Goal: Communication & Community: Ask a question

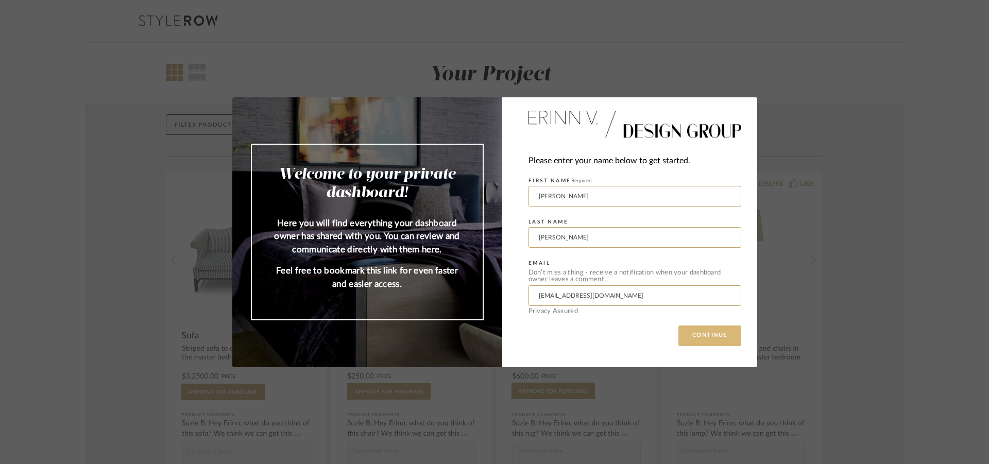
click at [703, 333] on button "CONTINUE" at bounding box center [710, 336] width 63 height 21
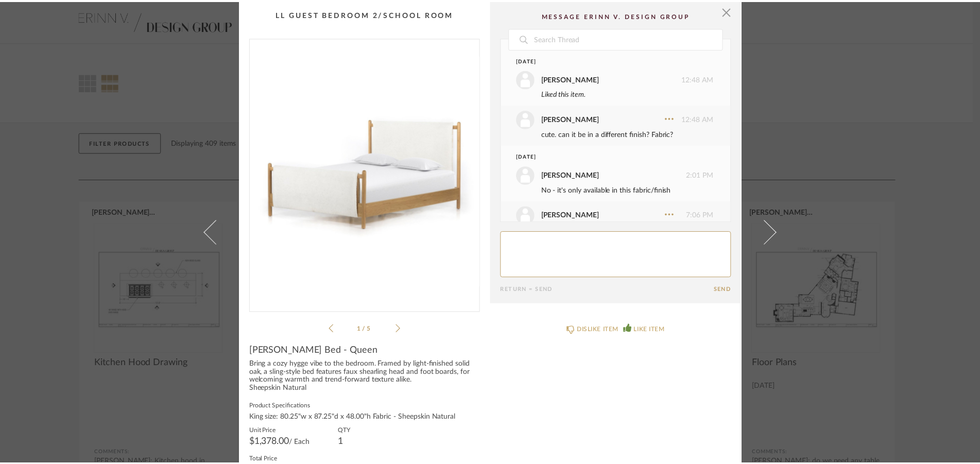
scroll to position [327, 0]
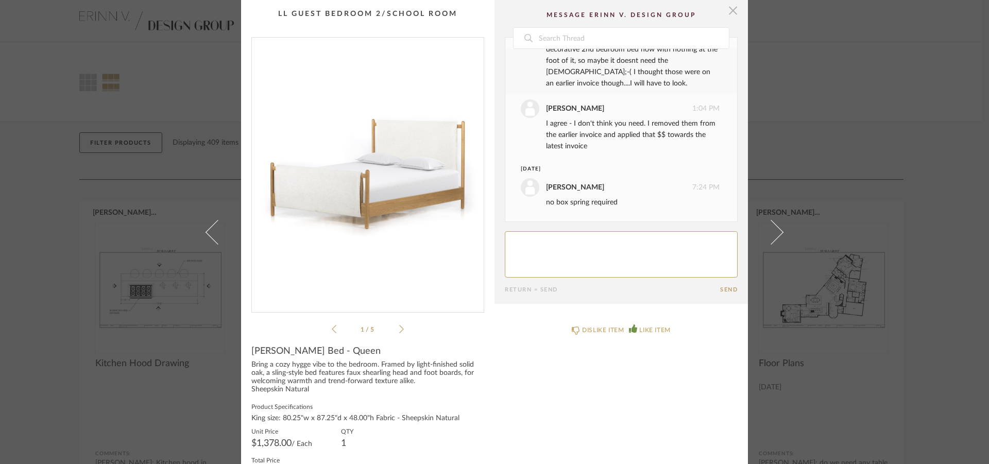
click at [727, 9] on span "button" at bounding box center [733, 10] width 21 height 21
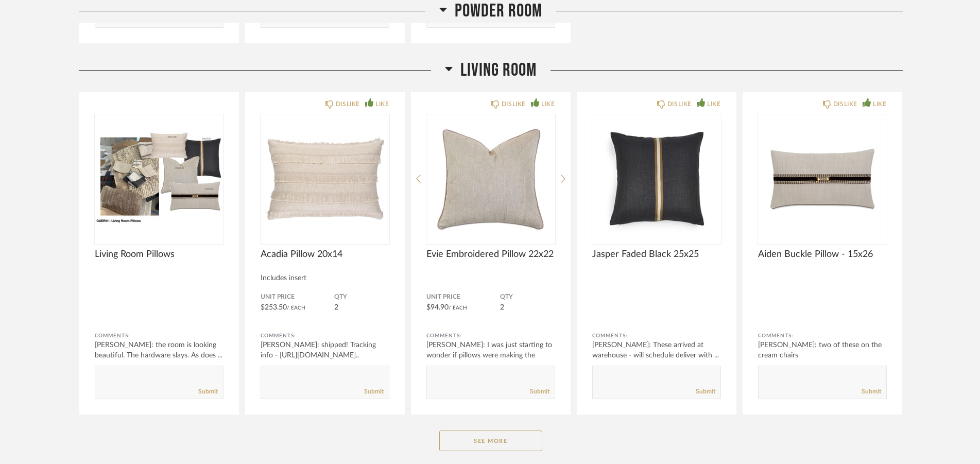
scroll to position [1366, 0]
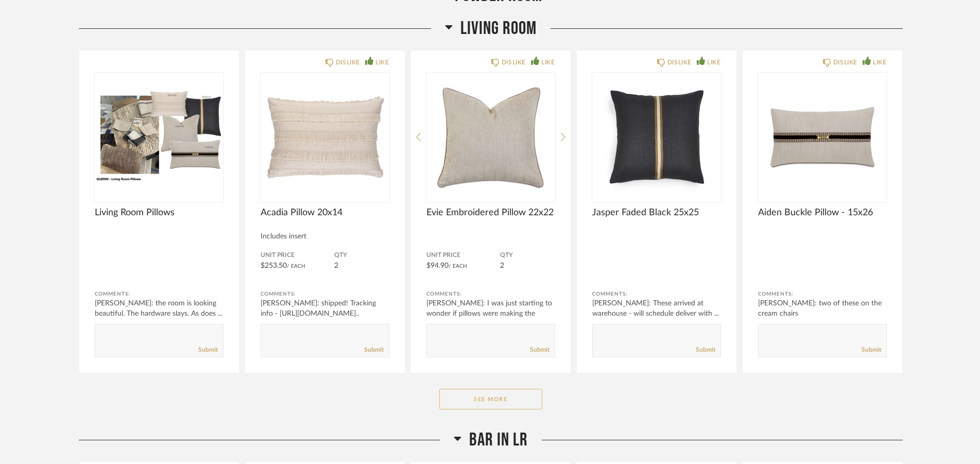
click at [505, 400] on button "See More" at bounding box center [490, 399] width 103 height 21
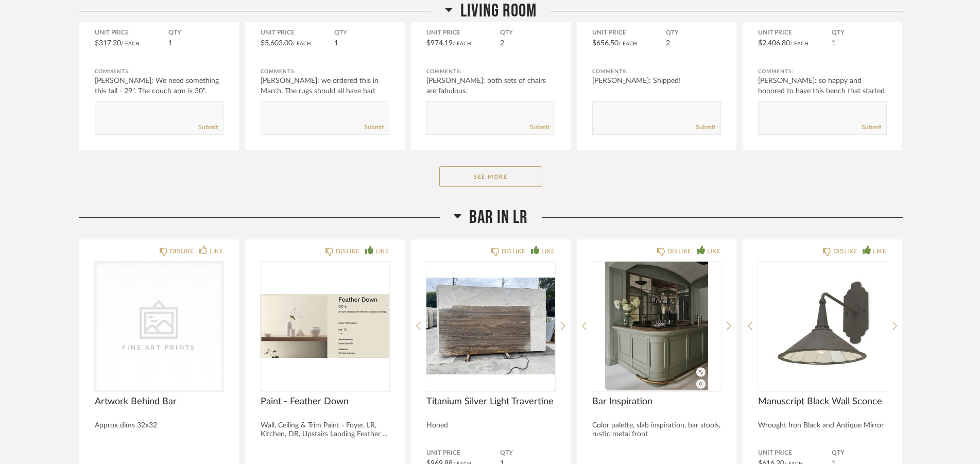
scroll to position [2943, 0]
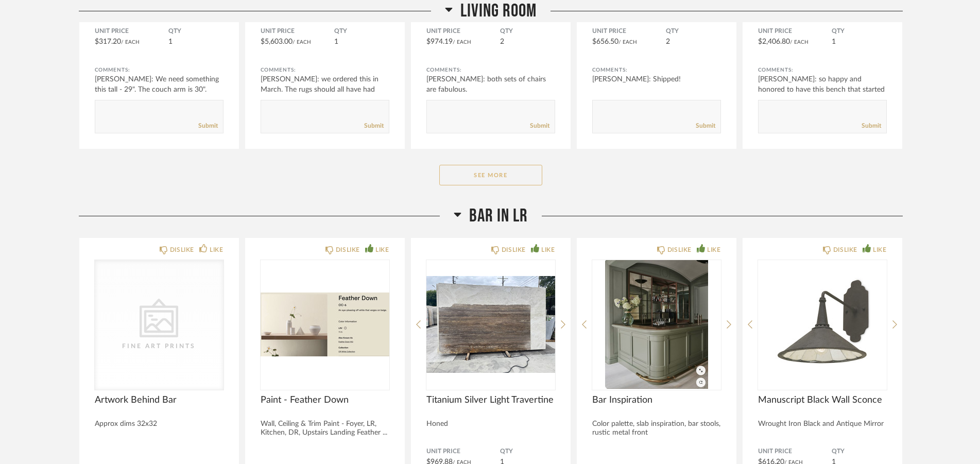
click at [511, 175] on button "See More" at bounding box center [490, 175] width 103 height 21
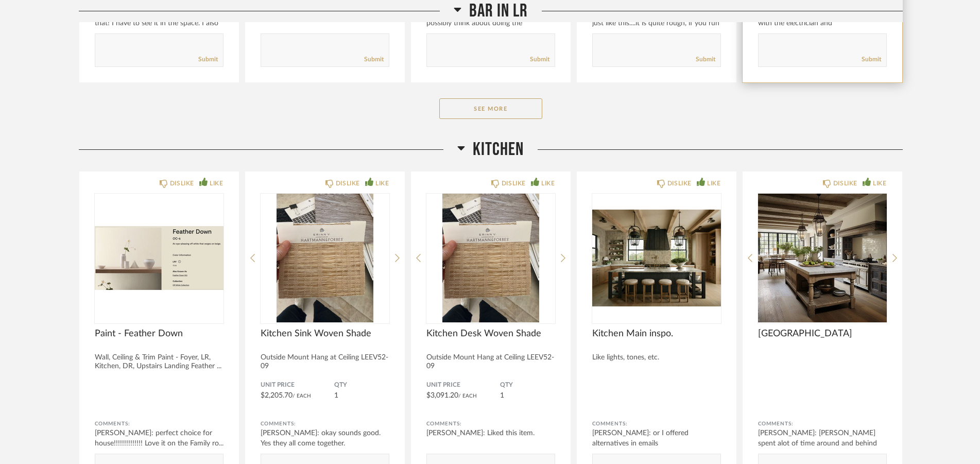
scroll to position [3889, 0]
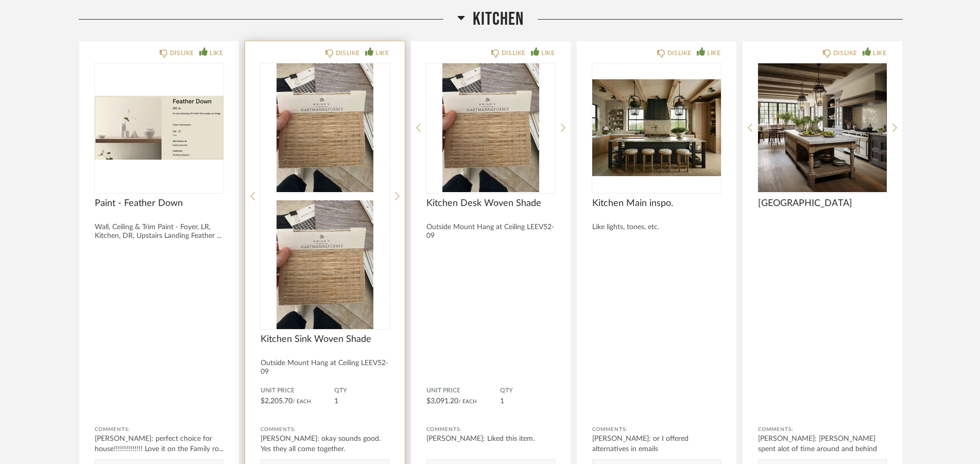
click at [289, 200] on img at bounding box center [325, 264] width 129 height 129
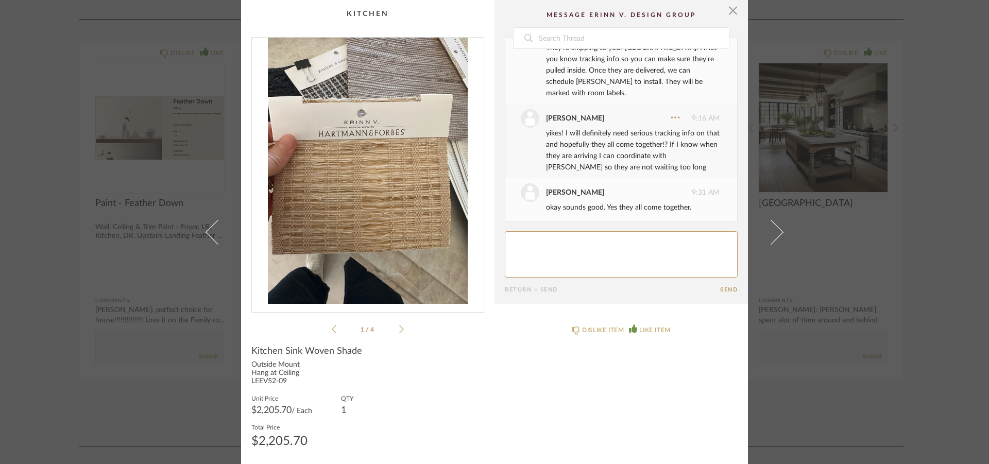
scroll to position [835, 0]
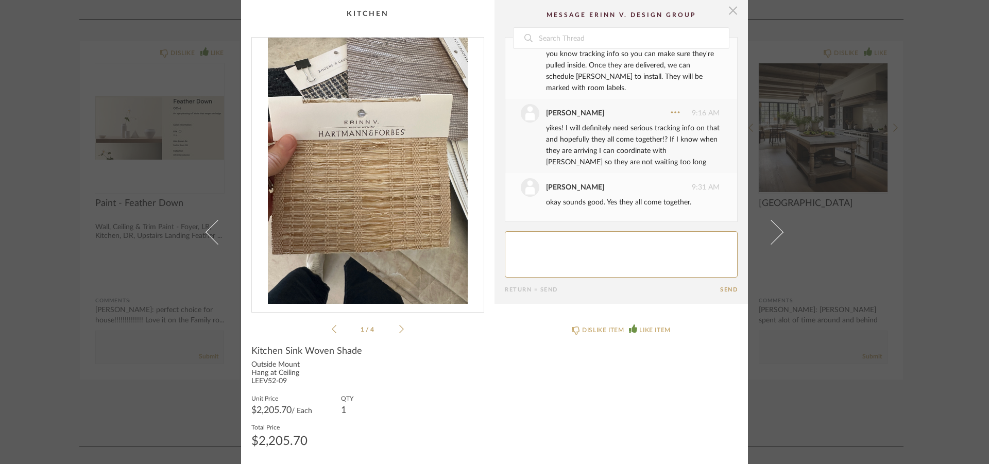
click at [728, 13] on span "button" at bounding box center [733, 10] width 21 height 21
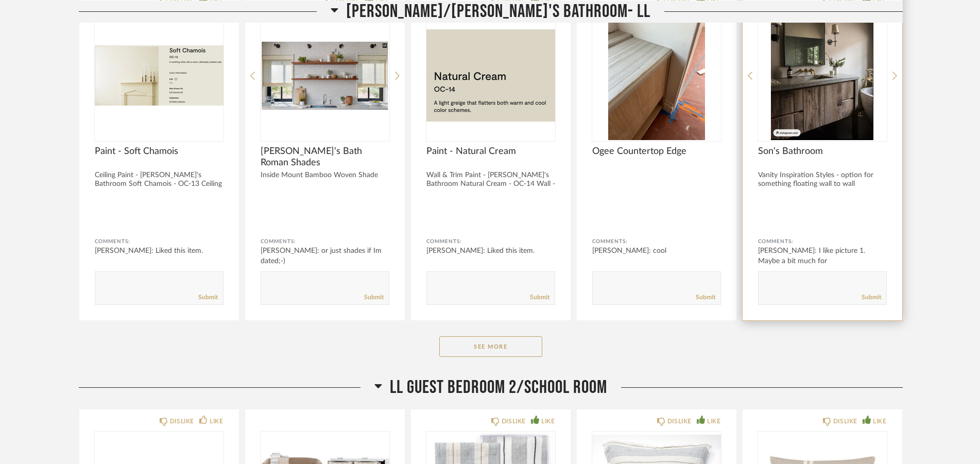
scroll to position [5623, 0]
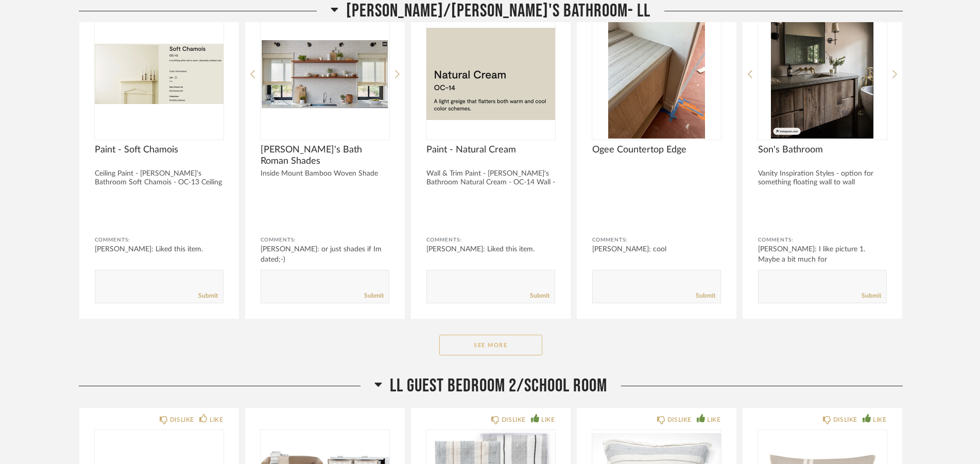
click at [517, 347] on button "See More" at bounding box center [490, 345] width 103 height 21
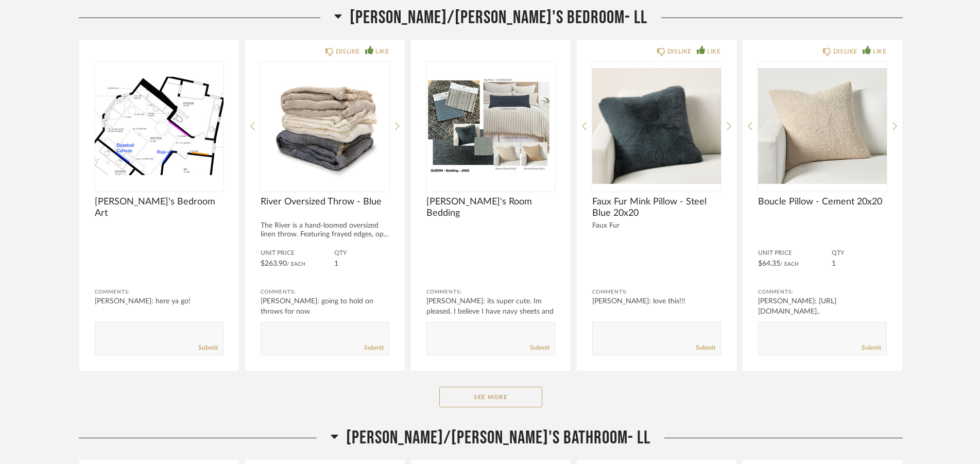
scroll to position [5150, 0]
click at [497, 400] on button "See More" at bounding box center [490, 397] width 103 height 21
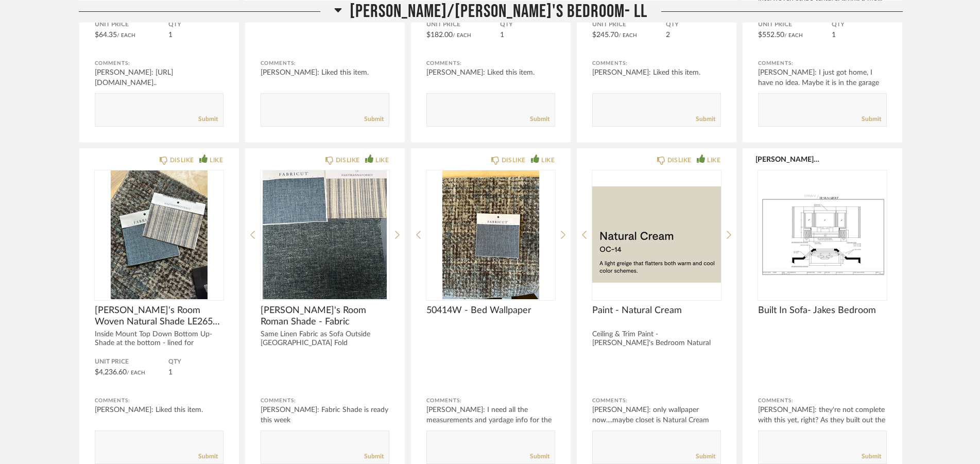
scroll to position [5780, 0]
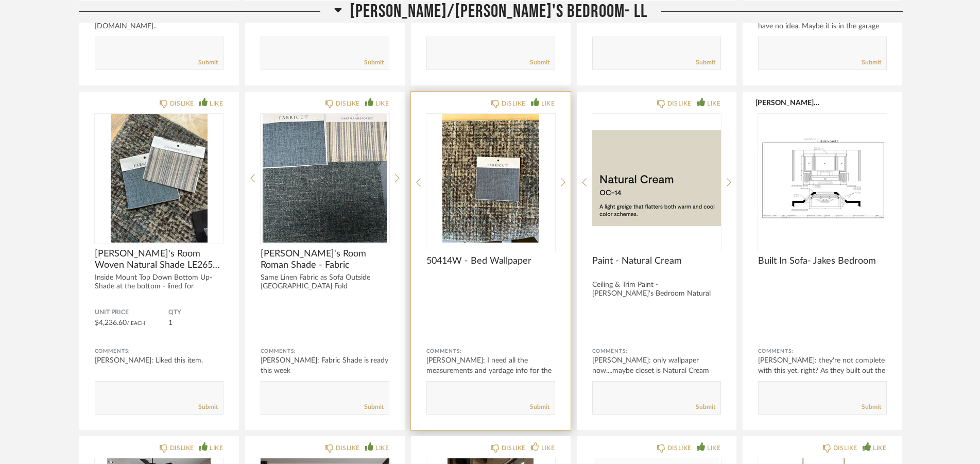
click at [479, 151] on img "0" at bounding box center [491, 178] width 129 height 129
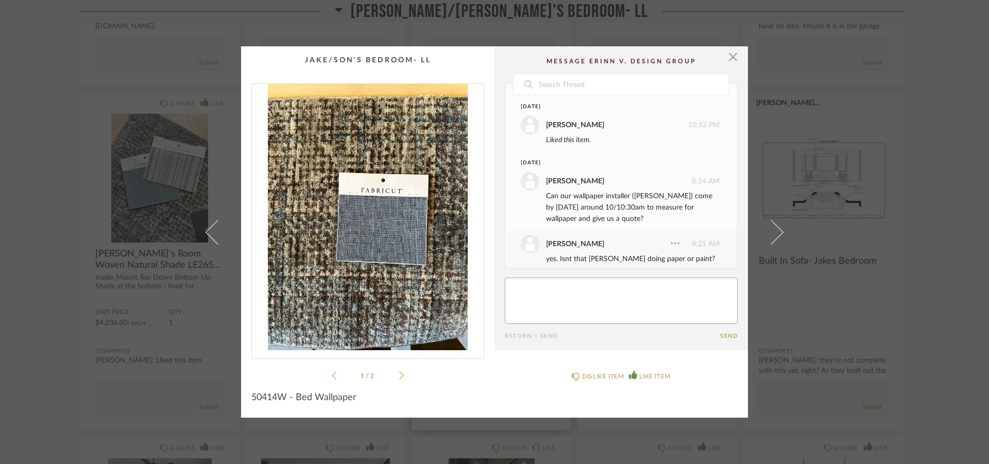
scroll to position [743, 0]
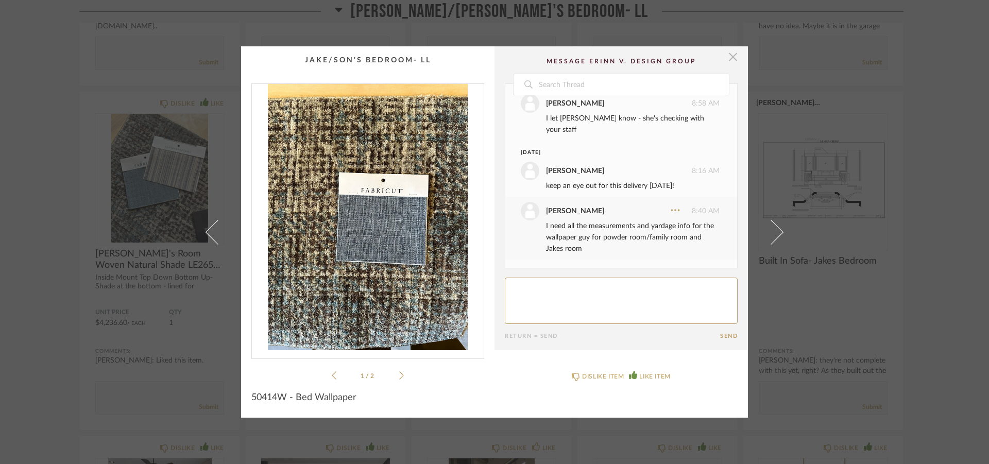
click at [731, 64] on span "button" at bounding box center [733, 56] width 21 height 21
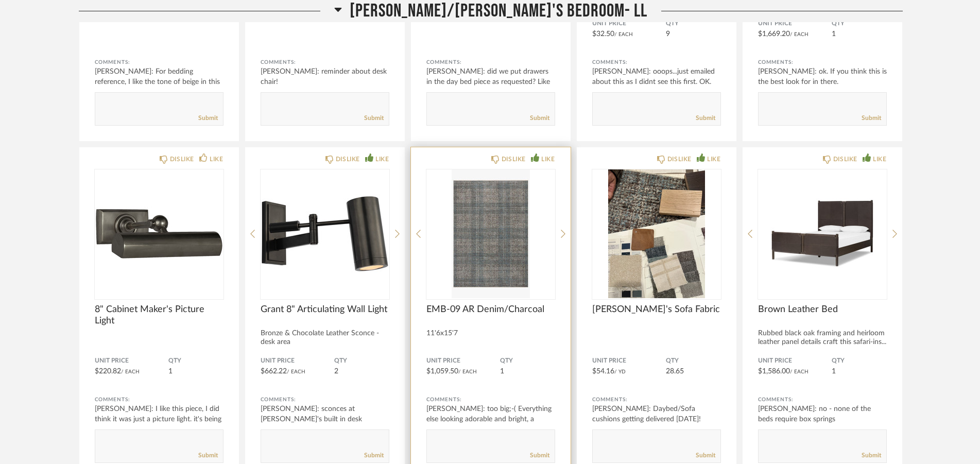
scroll to position [6411, 0]
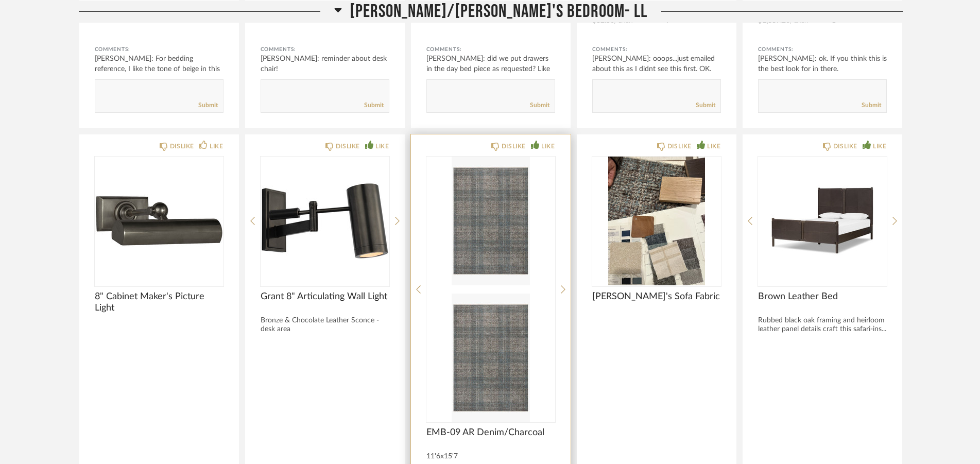
click at [490, 294] on img at bounding box center [491, 358] width 129 height 129
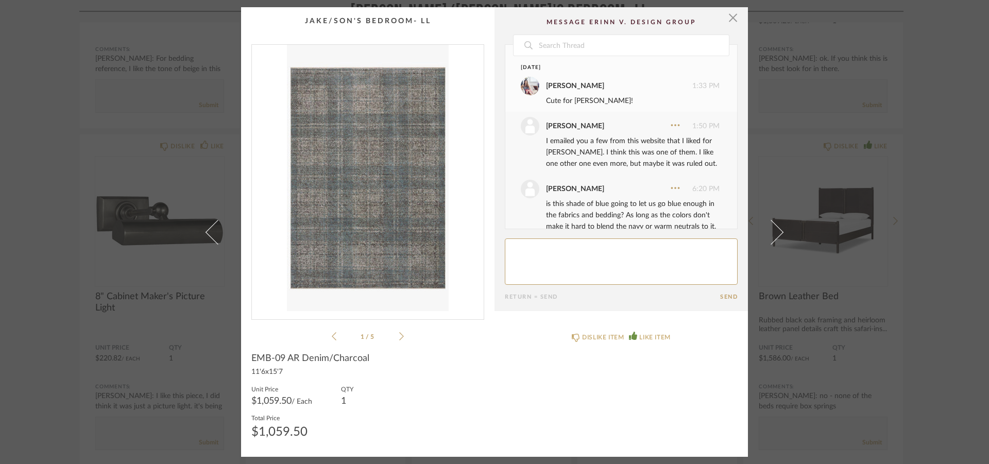
scroll to position [469, 0]
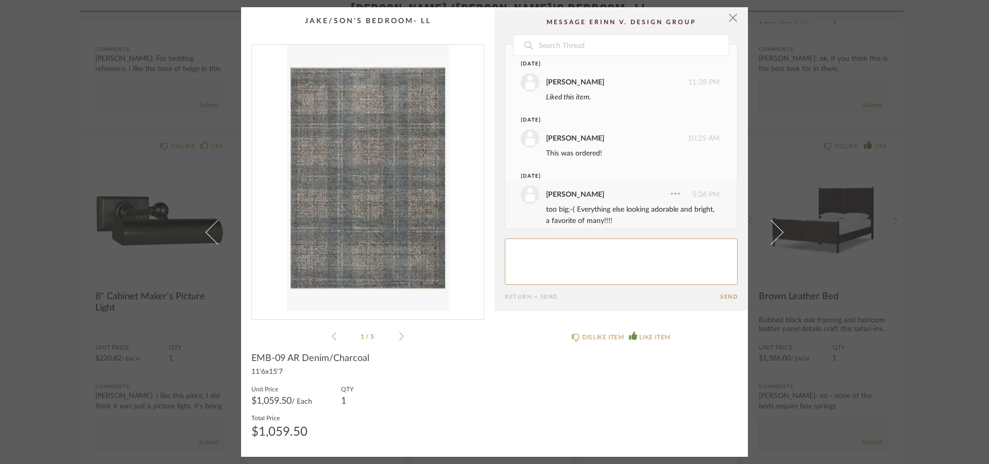
click at [395, 336] on li "1 / 5" at bounding box center [367, 336] width 63 height 12
click at [401, 336] on div "1 / 5" at bounding box center [367, 193] width 233 height 298
click at [399, 335] on icon at bounding box center [401, 336] width 5 height 8
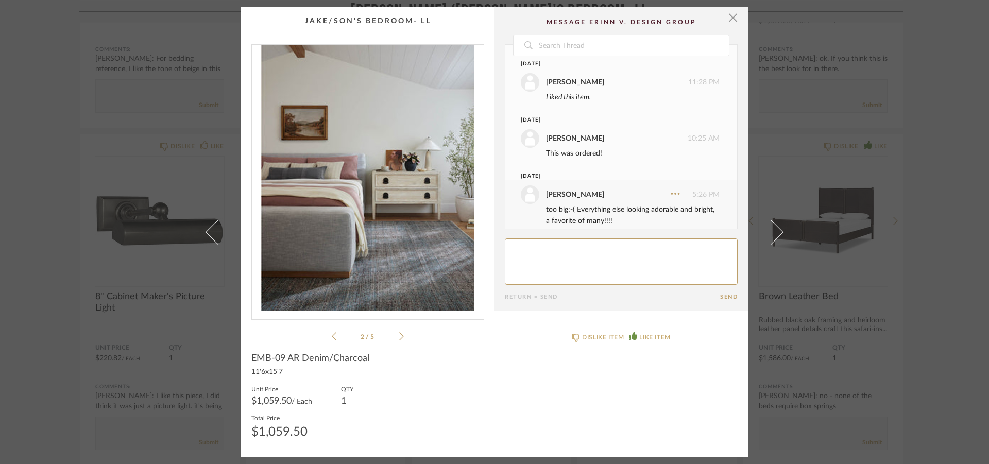
click at [399, 335] on icon at bounding box center [401, 336] width 5 height 8
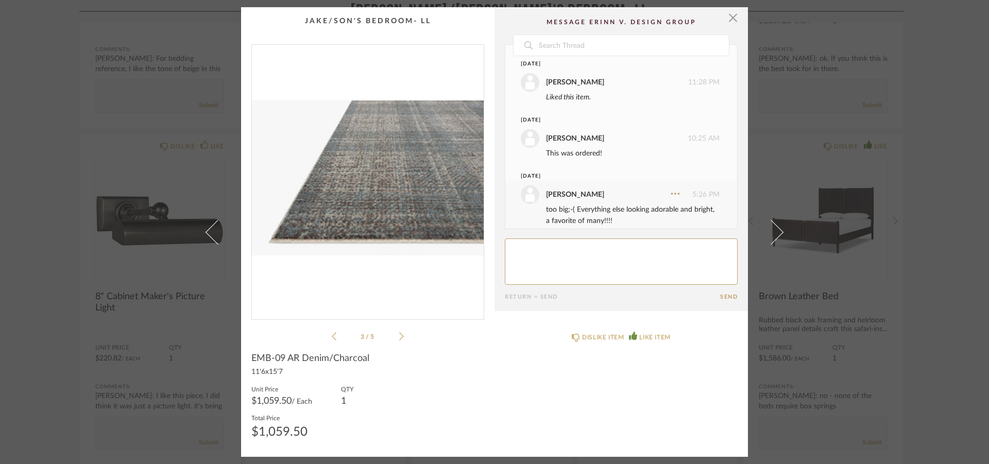
click at [399, 335] on icon at bounding box center [401, 336] width 5 height 8
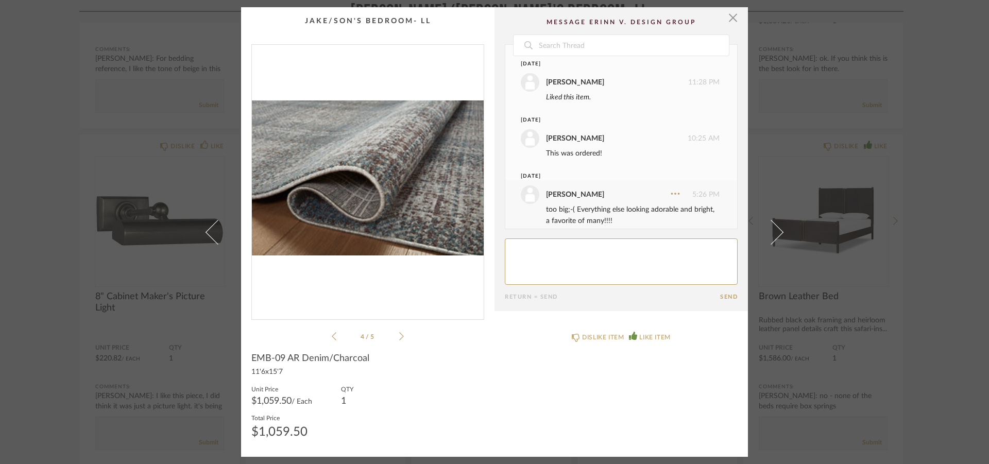
click at [399, 335] on icon at bounding box center [401, 336] width 5 height 8
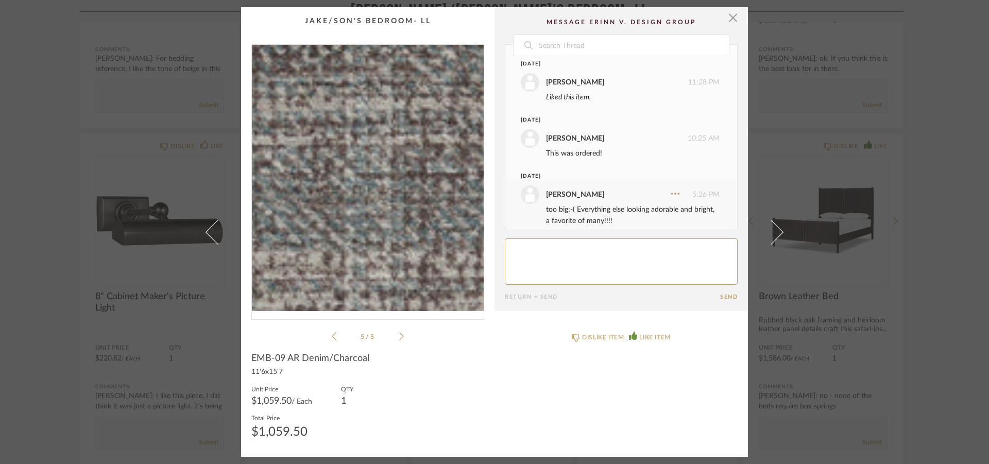
click at [359, 78] on img "4" at bounding box center [368, 178] width 232 height 266
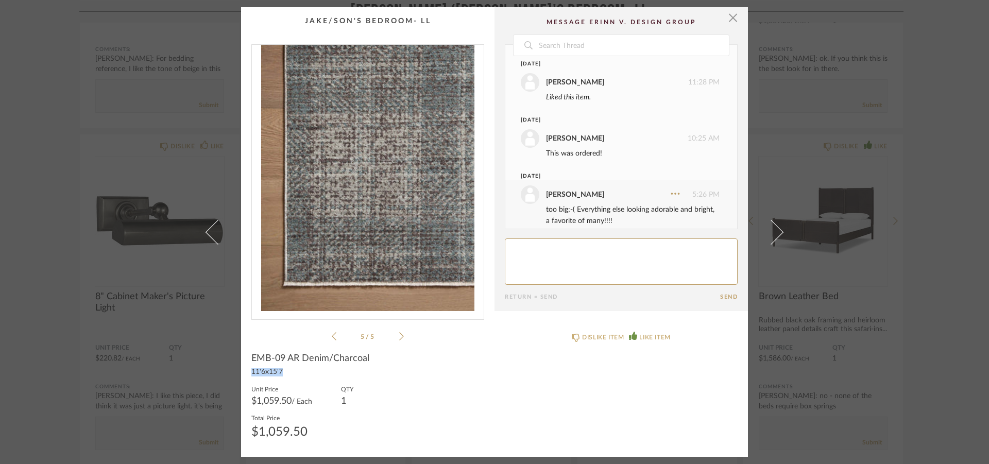
drag, startPoint x: 456, startPoint y: 369, endPoint x: 450, endPoint y: 366, distance: 7.2
click at [453, 370] on div "EMB-09 AR Denim/Charcoal 11'6x15'7 Unit Price $1,059.50 / Each QTY 1 Total Pric…" at bounding box center [367, 400] width 233 height 94
click at [538, 252] on textarea at bounding box center [621, 262] width 233 height 46
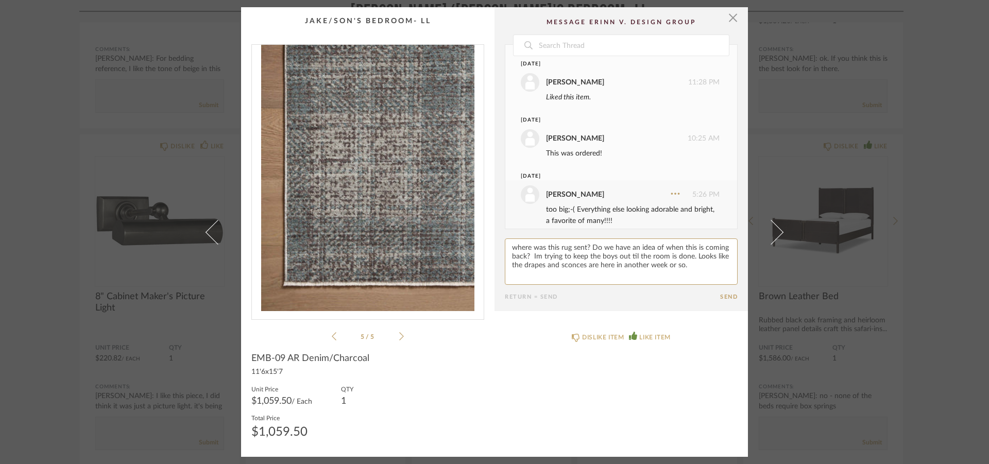
type textarea "where was this rug sent? Do we have an idea of when this is coming back? Im try…"
click at [726, 296] on button "Send" at bounding box center [729, 297] width 18 height 7
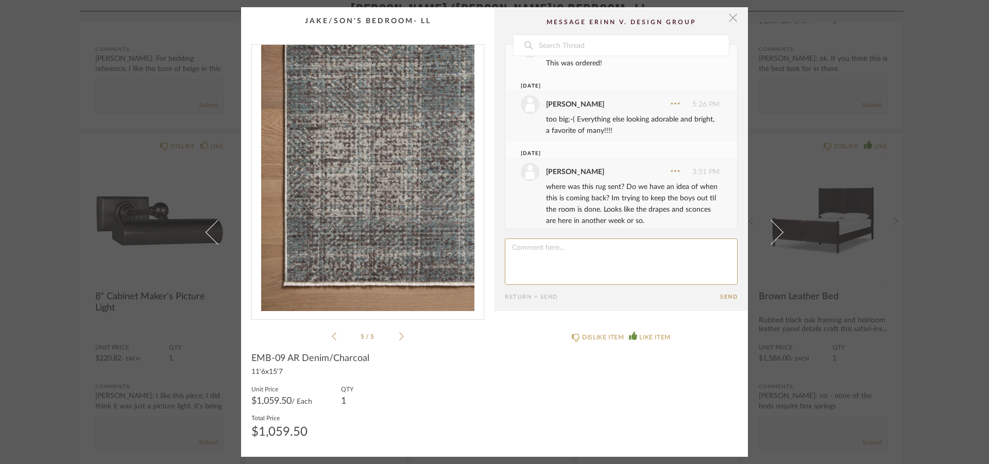
click at [731, 19] on span "button" at bounding box center [733, 17] width 21 height 21
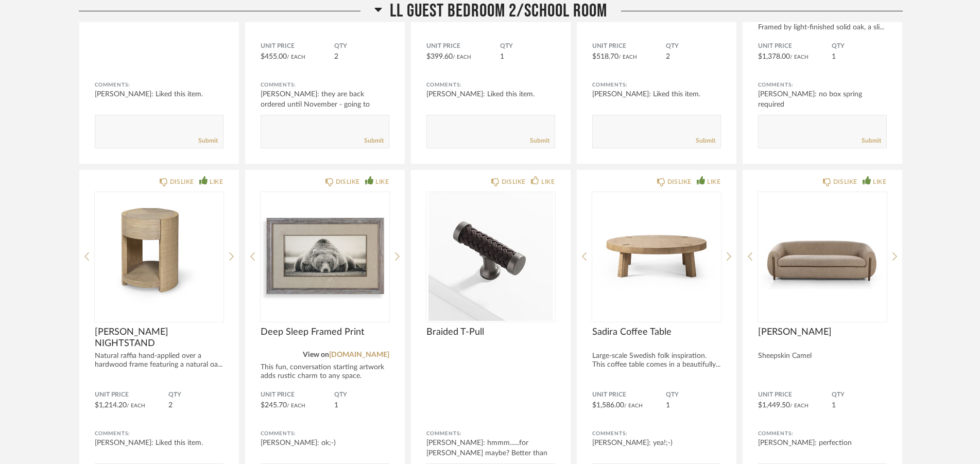
scroll to position [9879, 0]
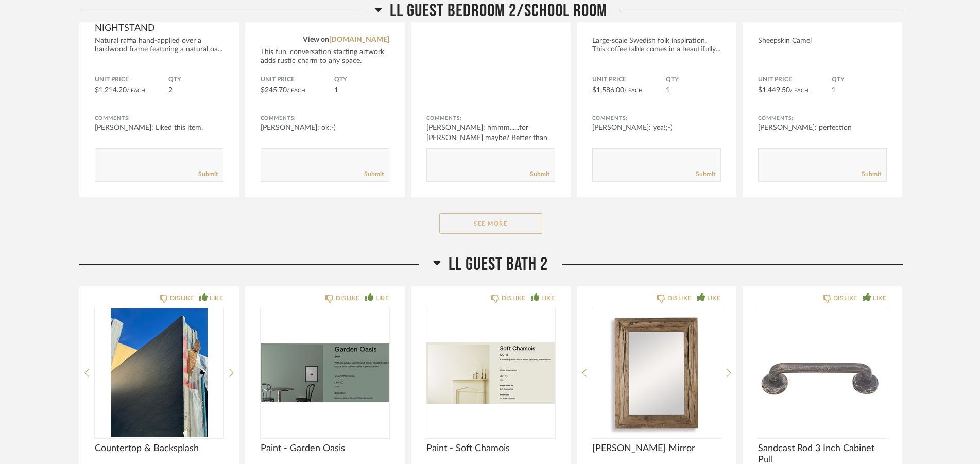
click at [502, 219] on button "See More" at bounding box center [490, 223] width 103 height 21
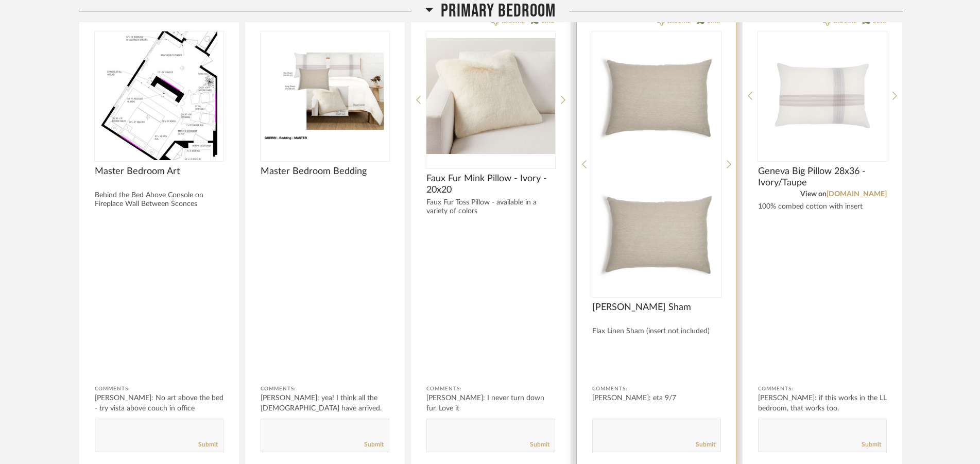
scroll to position [10930, 0]
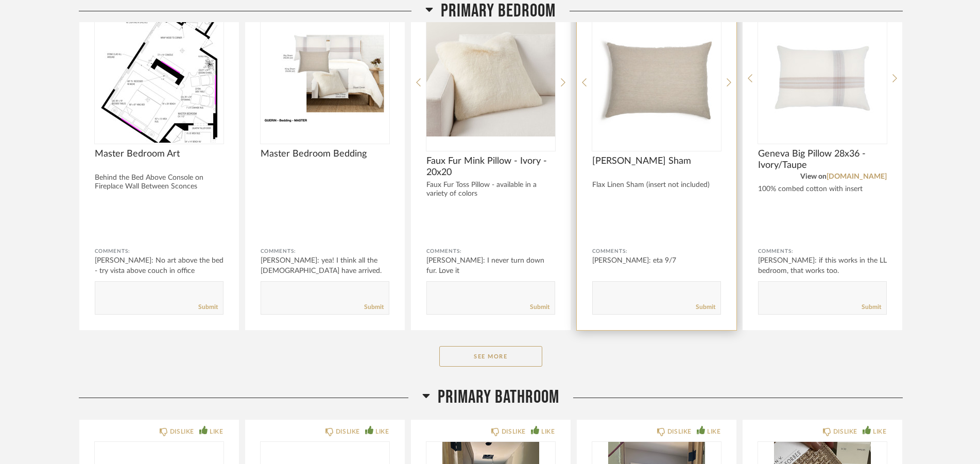
click at [674, 126] on img "0" at bounding box center [656, 78] width 129 height 129
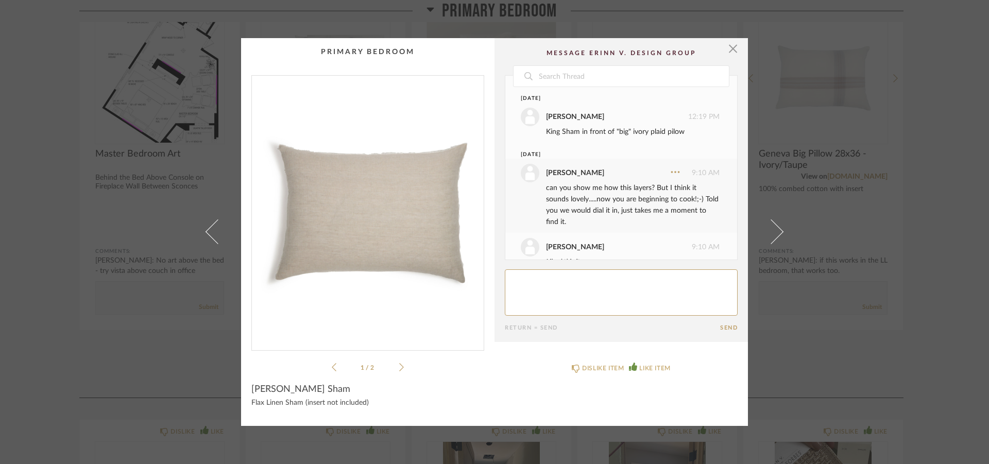
scroll to position [134, 0]
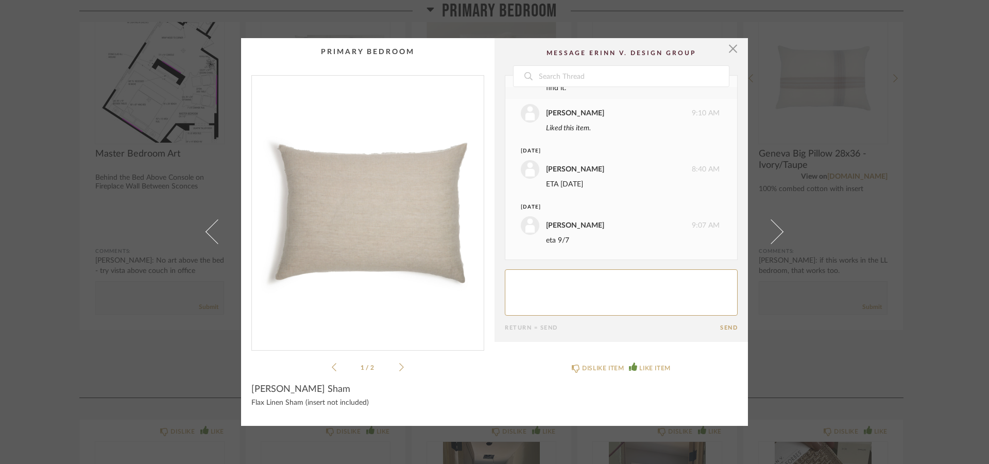
click at [578, 280] on textarea at bounding box center [621, 292] width 233 height 46
type textarea "were these coming to me? They have not arrived."
click at [722, 328] on button "Send" at bounding box center [729, 328] width 18 height 7
click at [730, 45] on span "button" at bounding box center [733, 48] width 21 height 21
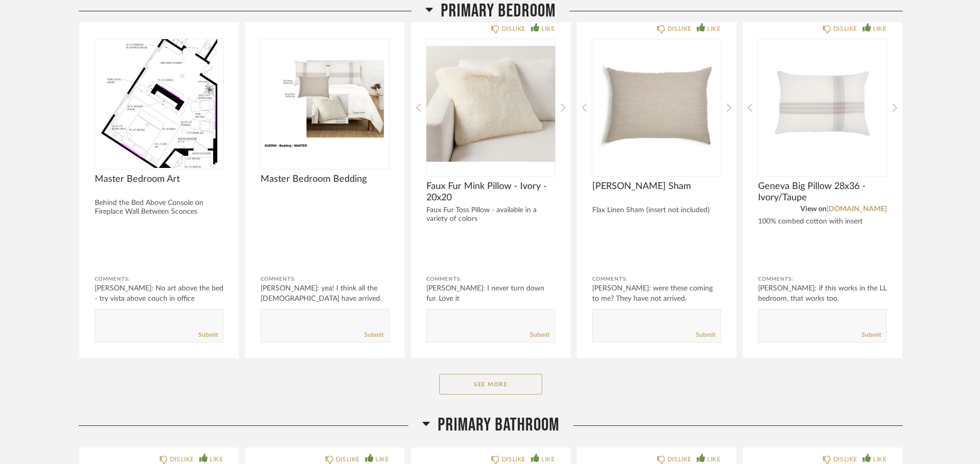
scroll to position [10878, 0]
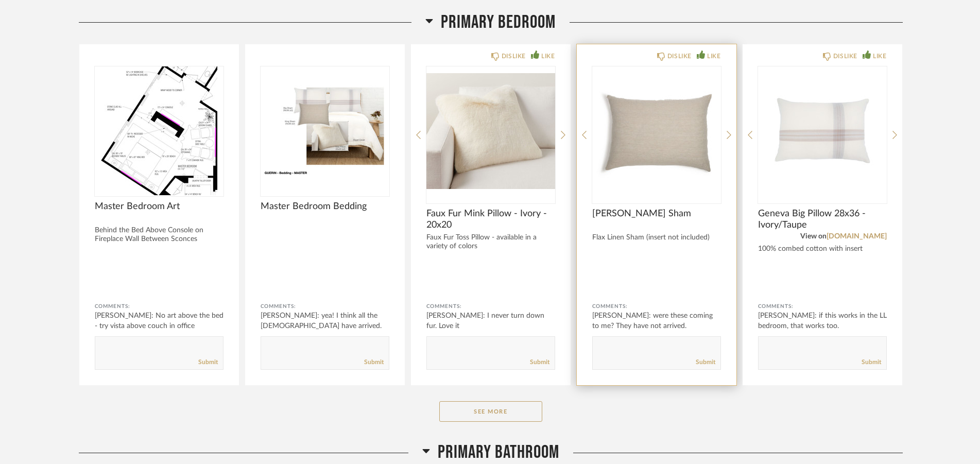
click at [623, 346] on textarea at bounding box center [657, 349] width 128 height 14
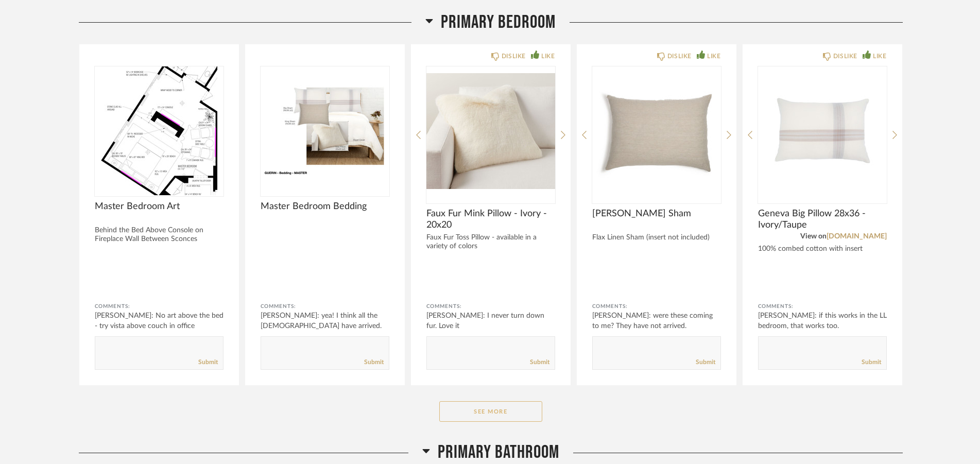
click at [511, 404] on button "See More" at bounding box center [490, 411] width 103 height 21
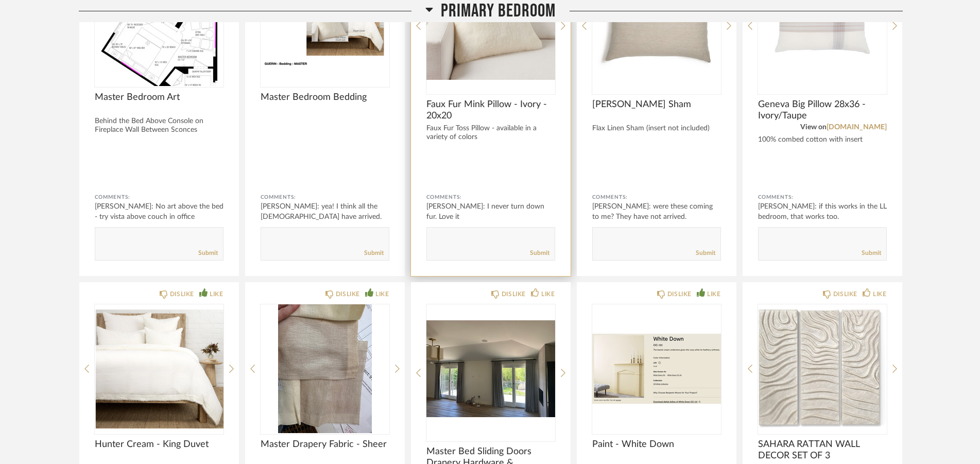
scroll to position [10983, 0]
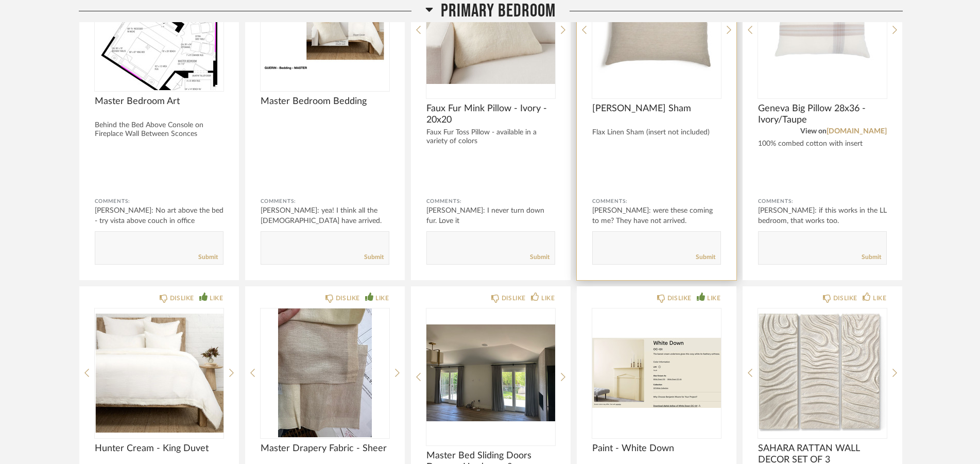
click at [617, 243] on textarea at bounding box center [657, 243] width 128 height 14
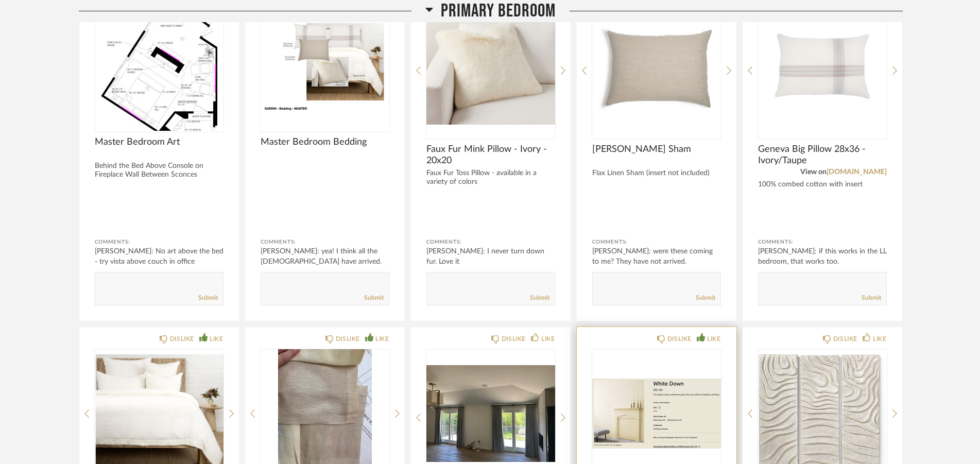
scroll to position [10930, 0]
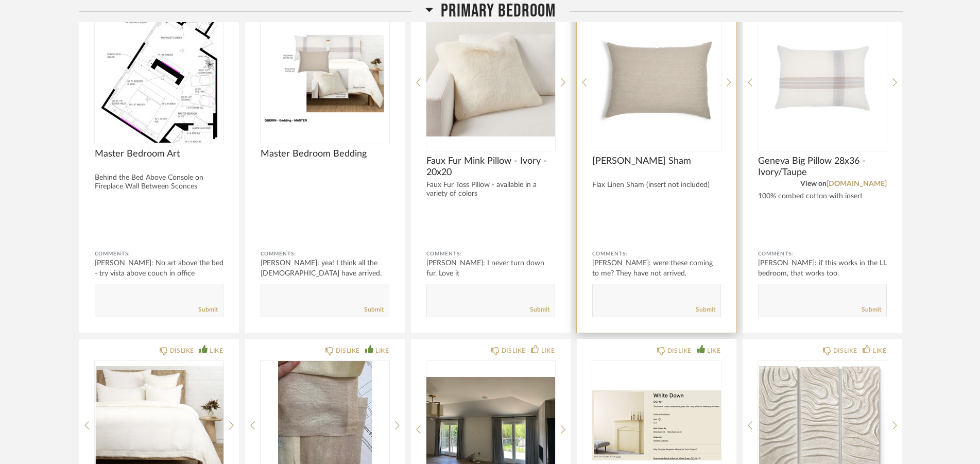
click at [655, 100] on img "0" at bounding box center [656, 78] width 129 height 129
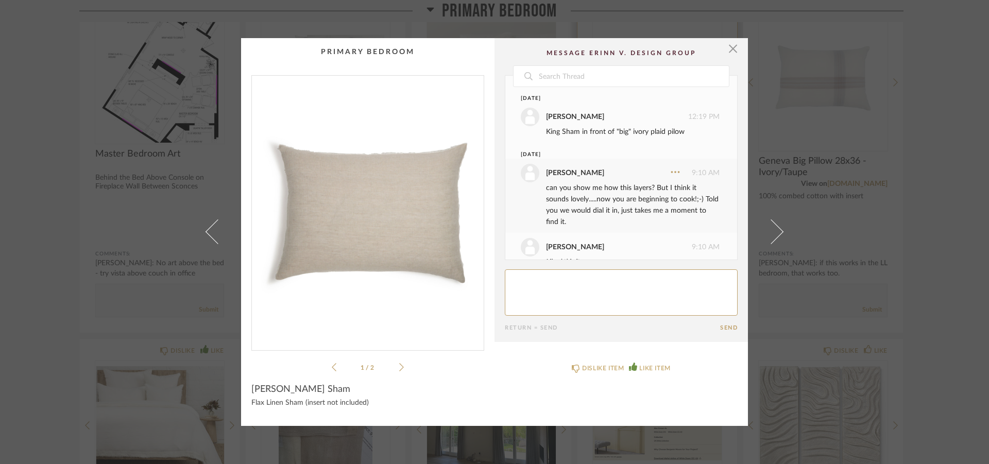
scroll to position [190, 0]
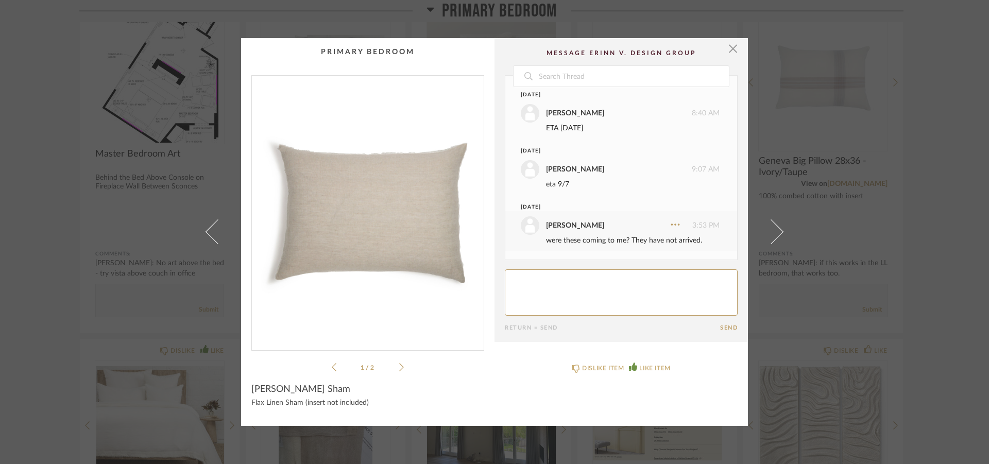
click at [399, 366] on icon at bounding box center [401, 367] width 5 height 9
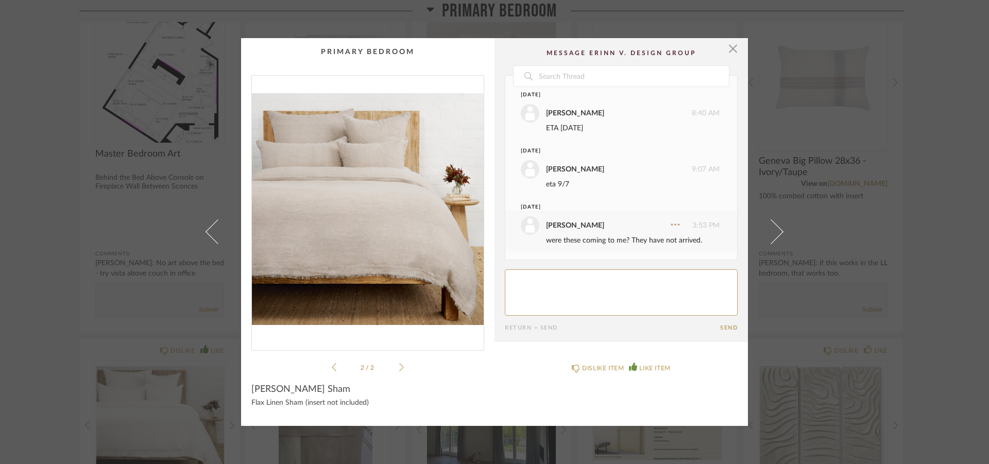
click at [542, 282] on textarea at bounding box center [621, 292] width 233 height 46
type textarea "wait....they may have. They're much lighter in person. Do we have inserts for t…"
click at [720, 330] on button "Send" at bounding box center [729, 328] width 18 height 7
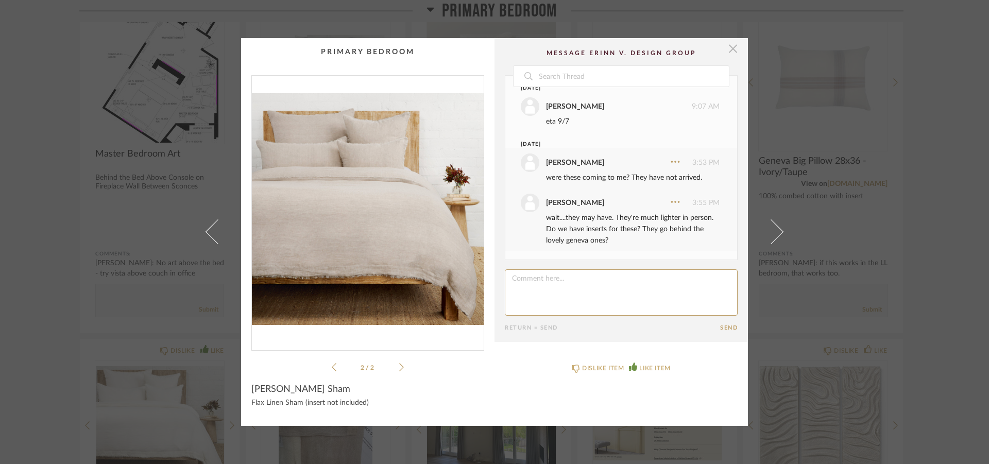
click at [729, 51] on span "button" at bounding box center [733, 48] width 21 height 21
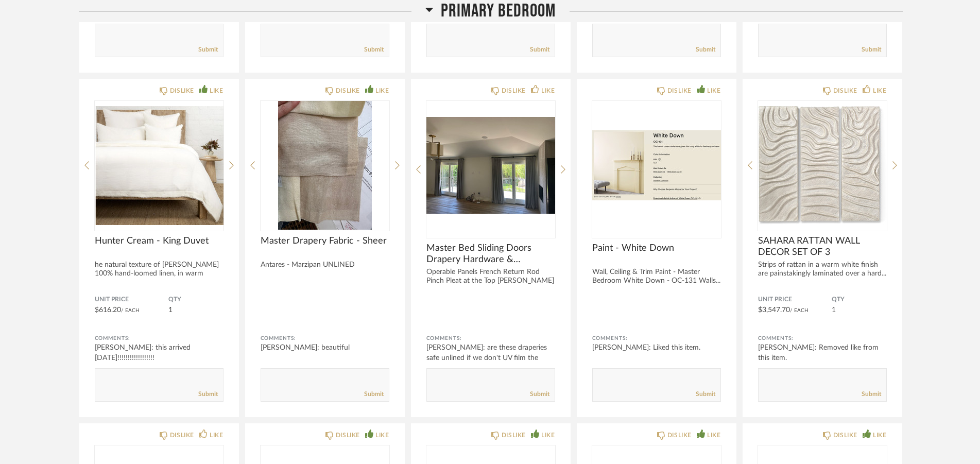
scroll to position [11193, 0]
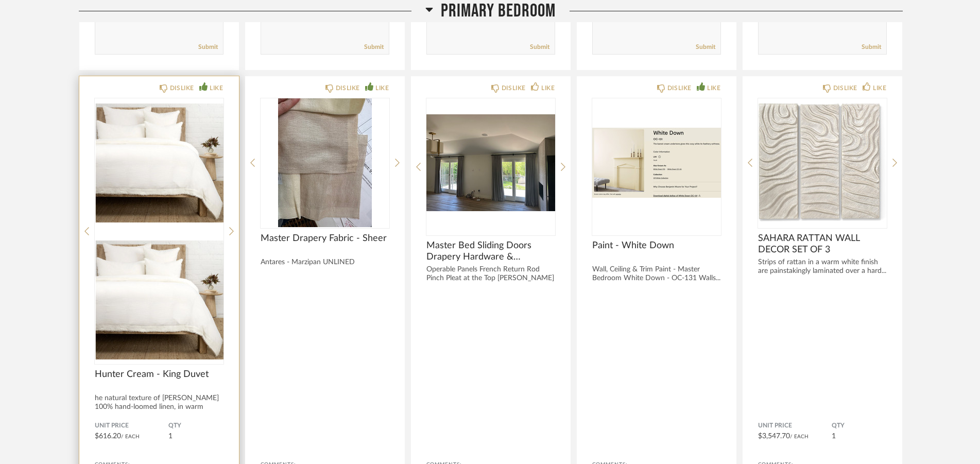
click at [160, 233] on div "DISLIKE LIKE Hunter Cream - King Duvet he natural texture of Hunter’s 100% hand…" at bounding box center [159, 309] width 160 height 467
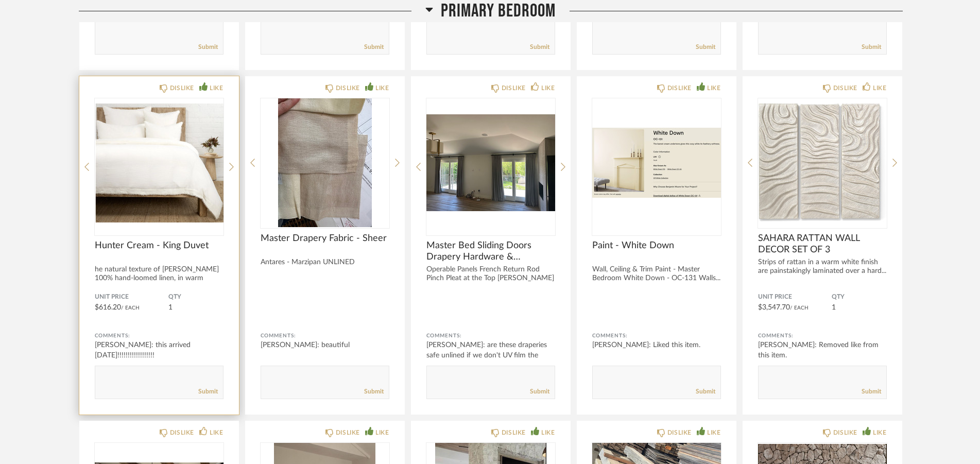
click at [150, 265] on div "Hunter Cream - King Duvet he natural texture of Hunter’s 100% hand-loomed linen…" at bounding box center [159, 261] width 129 height 43
click at [168, 168] on img "0" at bounding box center [159, 162] width 129 height 129
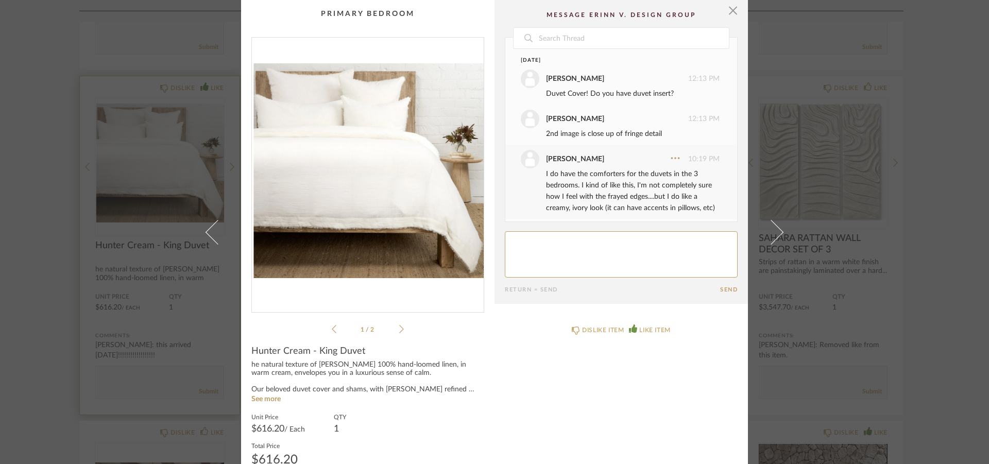
scroll to position [1922, 0]
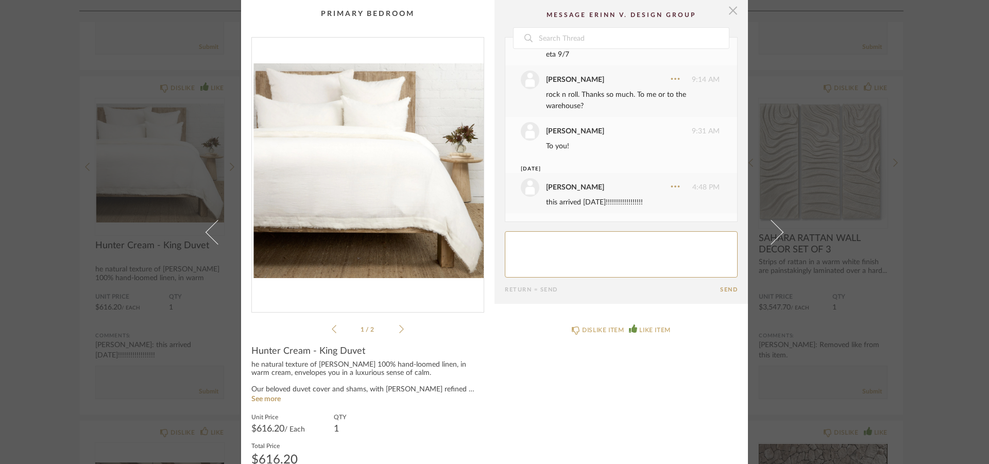
click at [727, 7] on span "button" at bounding box center [733, 10] width 21 height 21
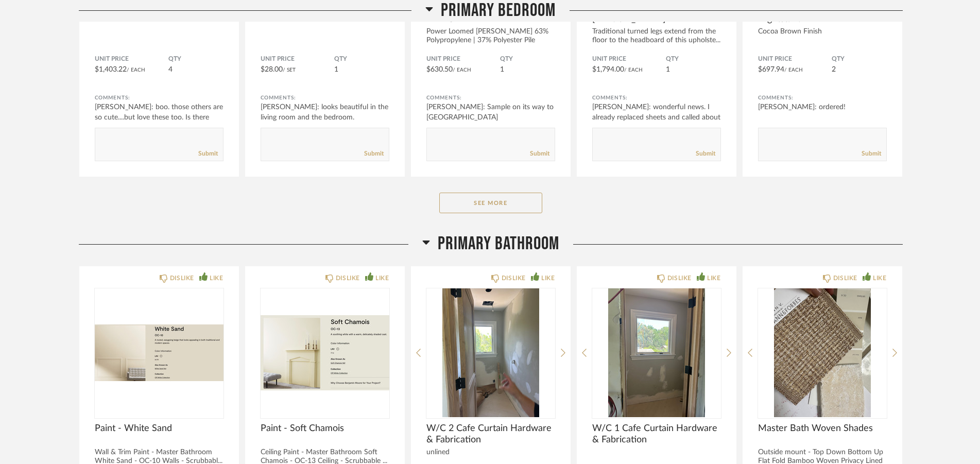
scroll to position [12454, 0]
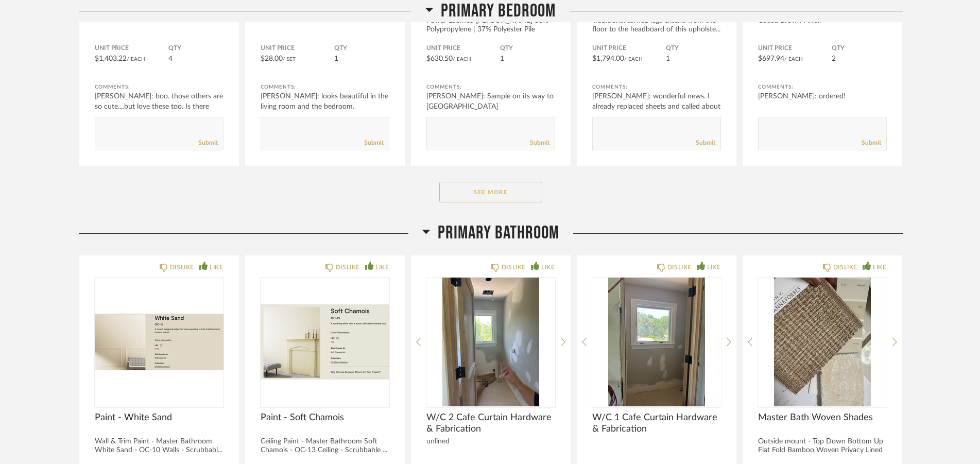
click at [522, 199] on button "See More" at bounding box center [490, 192] width 103 height 21
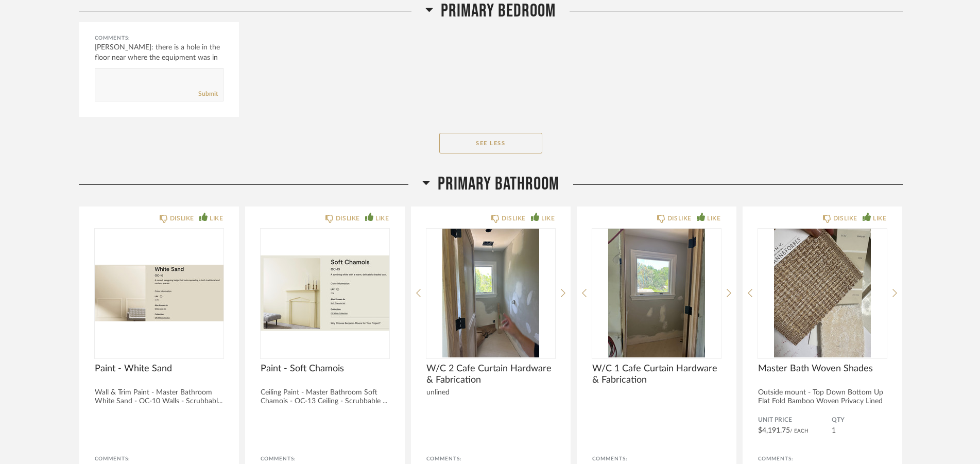
scroll to position [13347, 0]
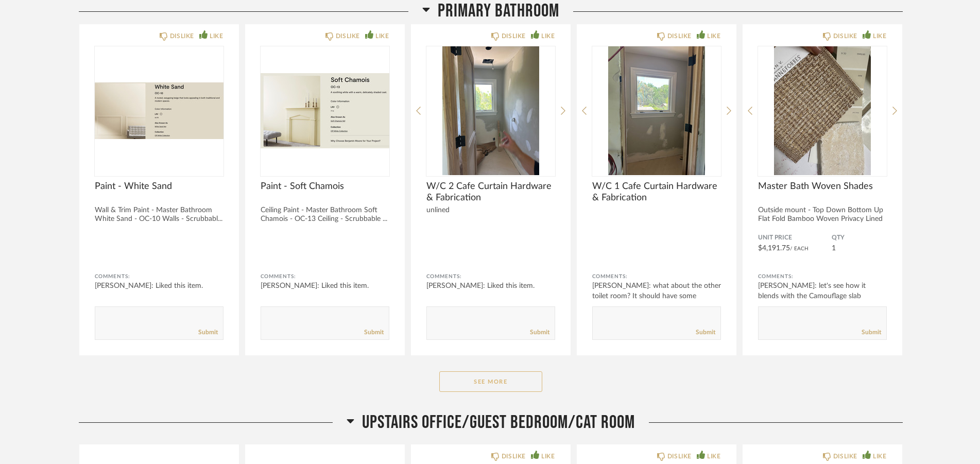
click at [530, 384] on button "See More" at bounding box center [490, 381] width 103 height 21
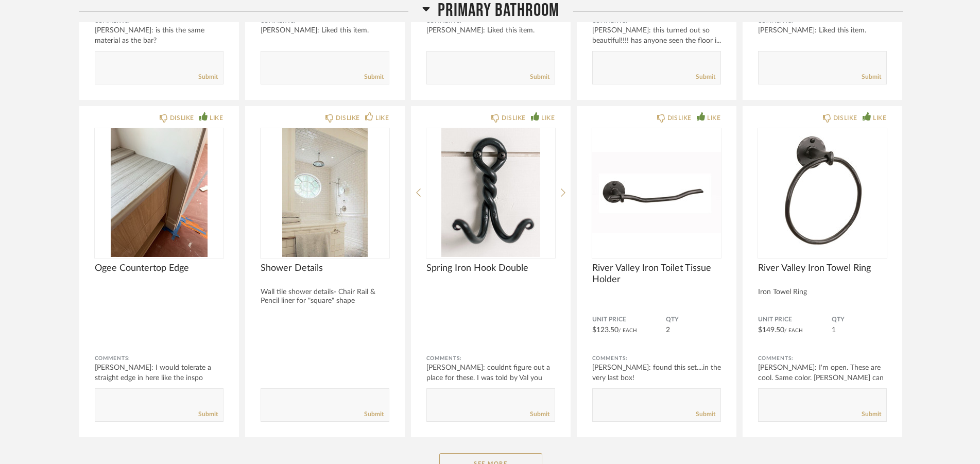
scroll to position [14714, 0]
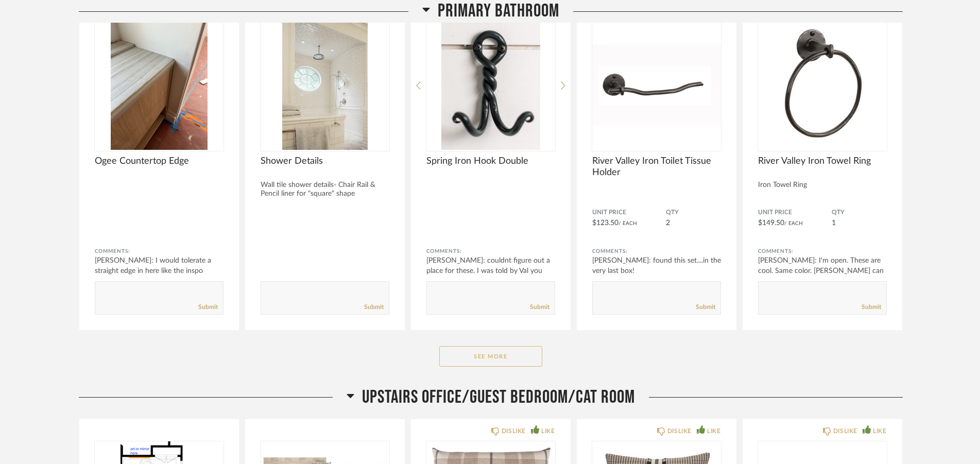
click at [511, 353] on button "See More" at bounding box center [490, 356] width 103 height 21
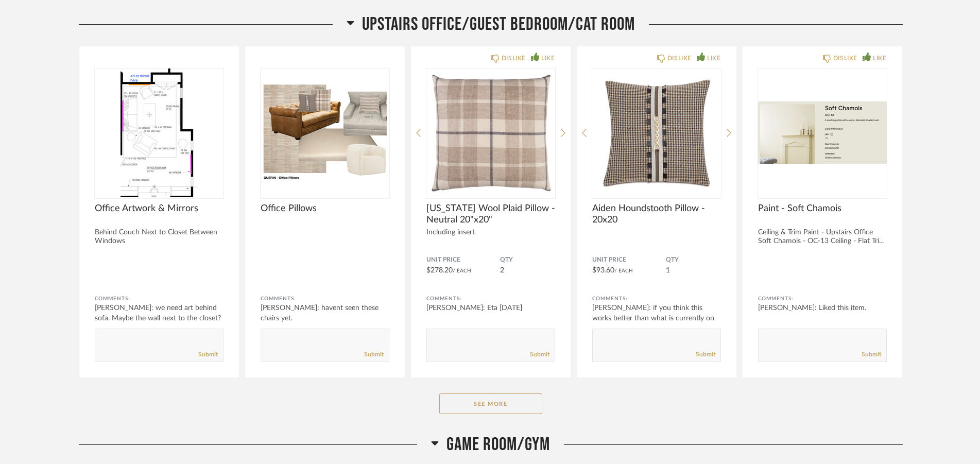
scroll to position [16133, 0]
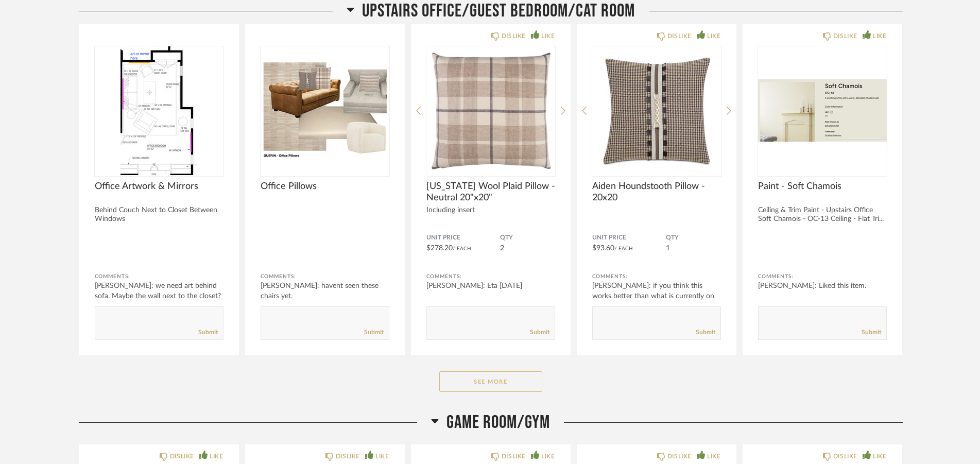
click at [481, 377] on button "See More" at bounding box center [490, 381] width 103 height 21
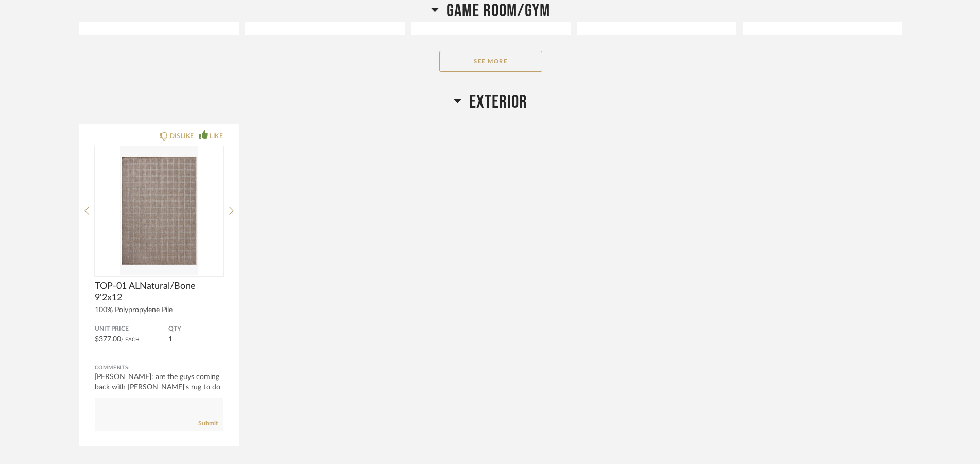
scroll to position [17972, 0]
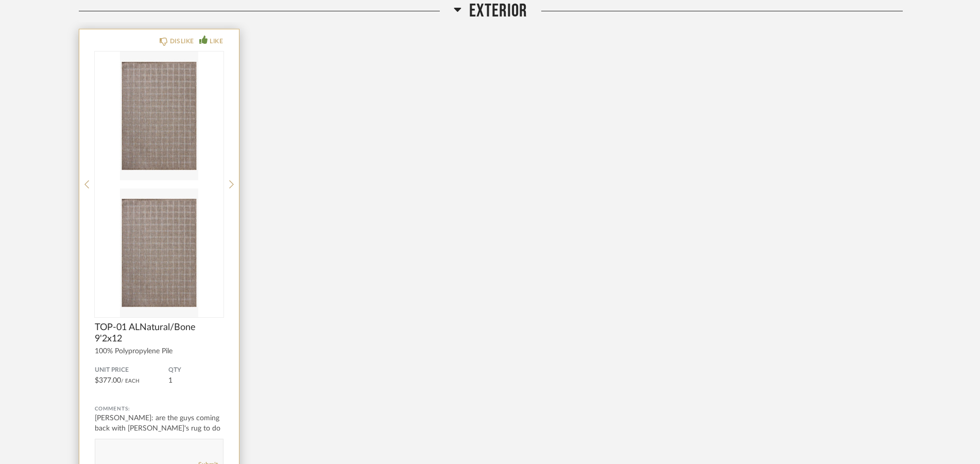
click at [165, 189] on img at bounding box center [159, 253] width 129 height 129
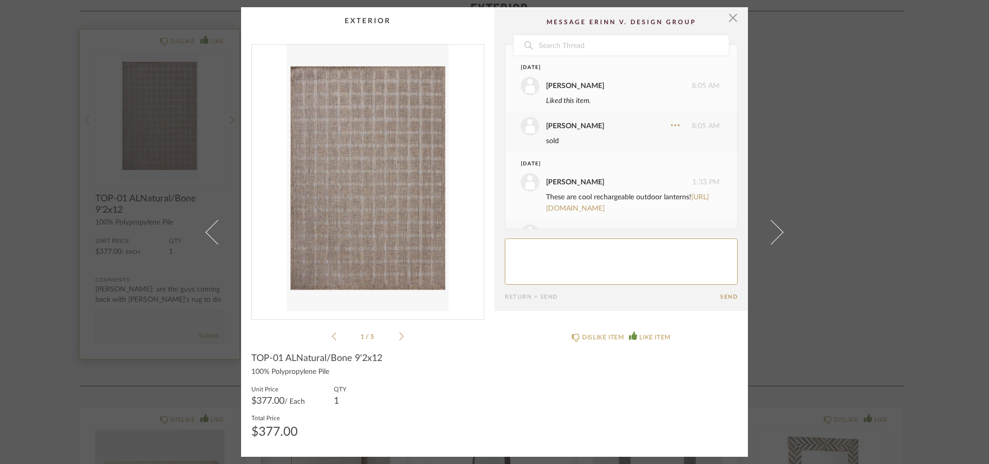
scroll to position [397, 0]
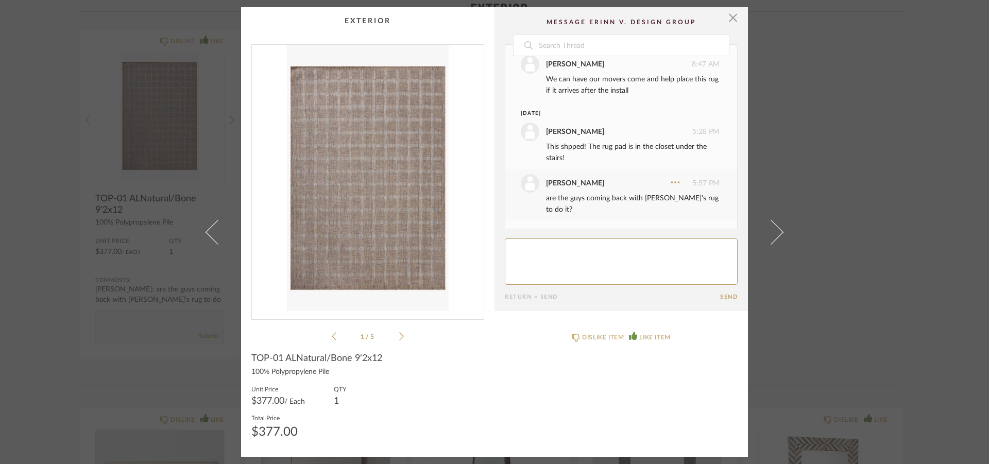
click at [546, 247] on textarea at bounding box center [621, 262] width 233 height 46
click at [602, 239] on textarea at bounding box center [621, 262] width 233 height 46
type textarea "I have not received this yet;-[ It shipped like [DATE]. Can you check on this? …"
click at [720, 294] on button "Send" at bounding box center [729, 297] width 18 height 7
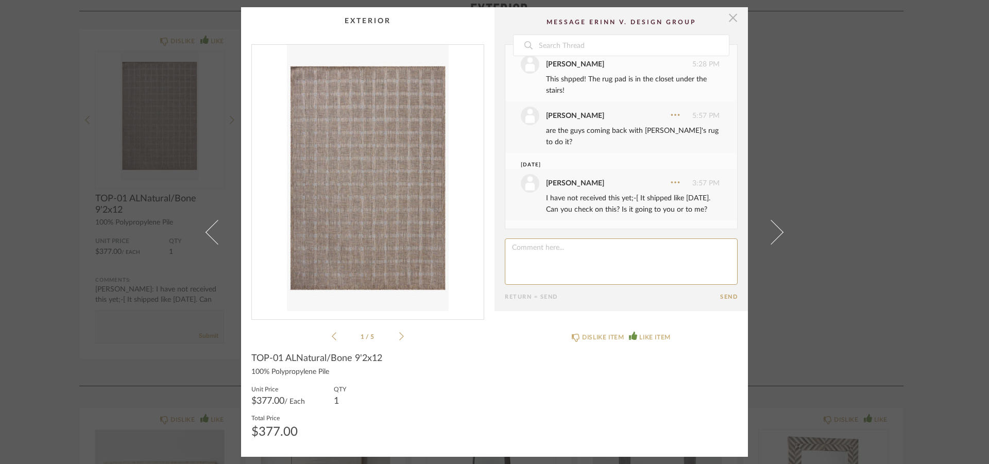
click at [726, 18] on span "button" at bounding box center [733, 17] width 21 height 21
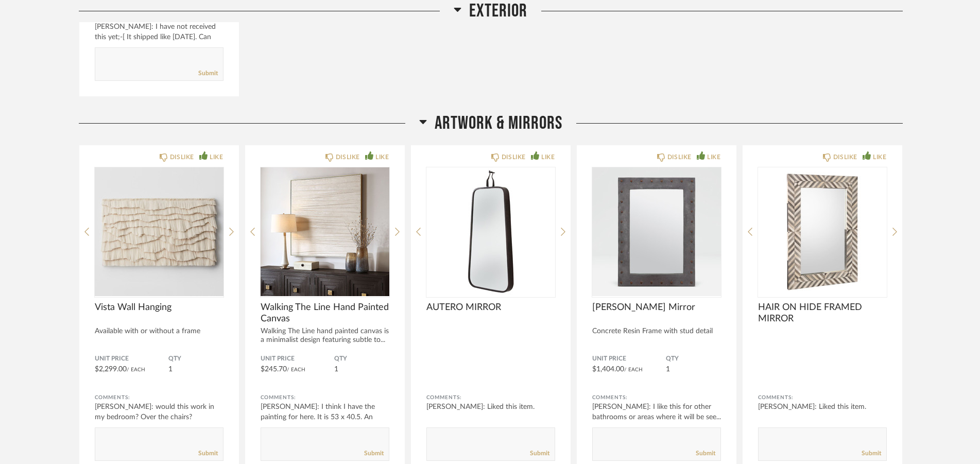
scroll to position [18497, 0]
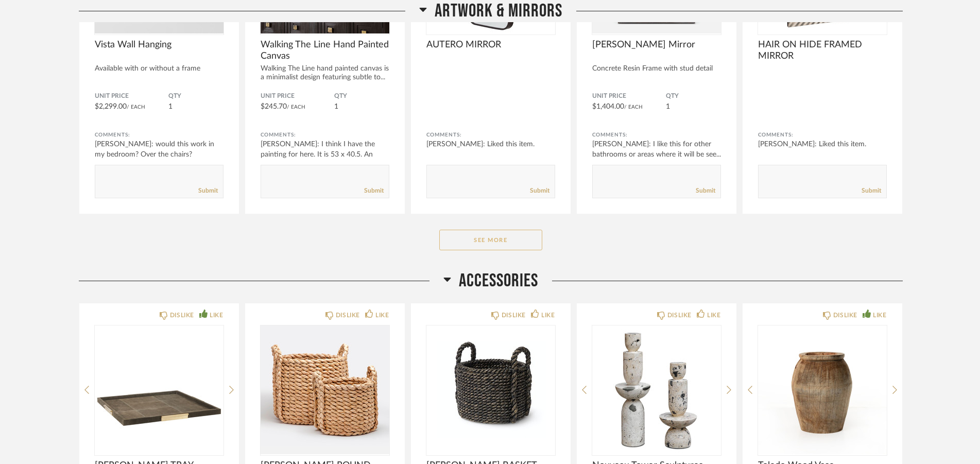
click at [497, 250] on button "See More" at bounding box center [490, 240] width 103 height 21
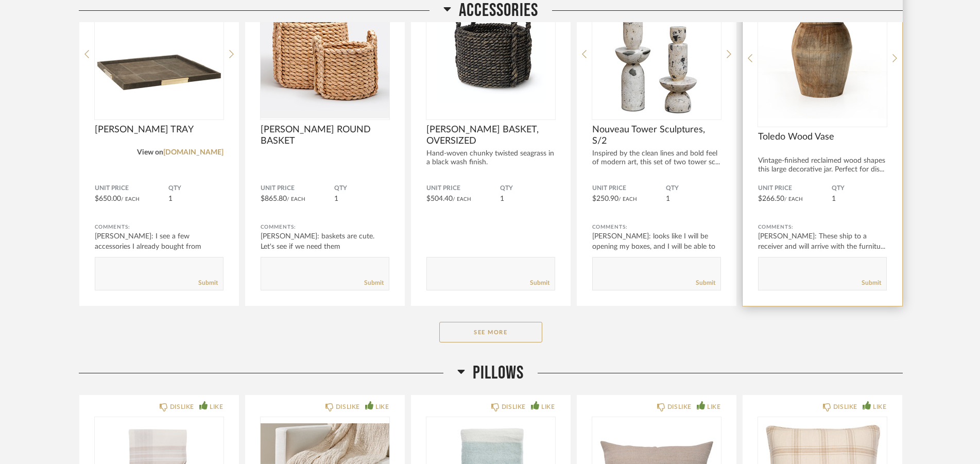
scroll to position [20231, 0]
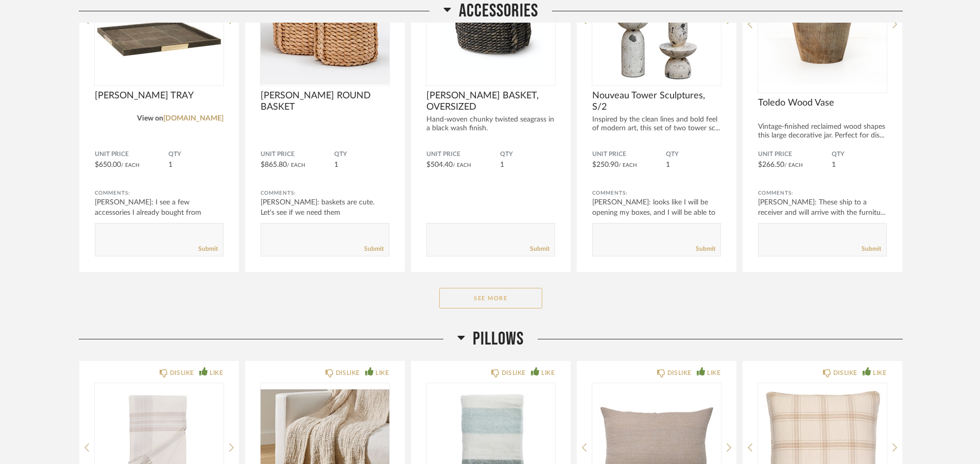
click at [503, 301] on button "See More" at bounding box center [490, 298] width 103 height 21
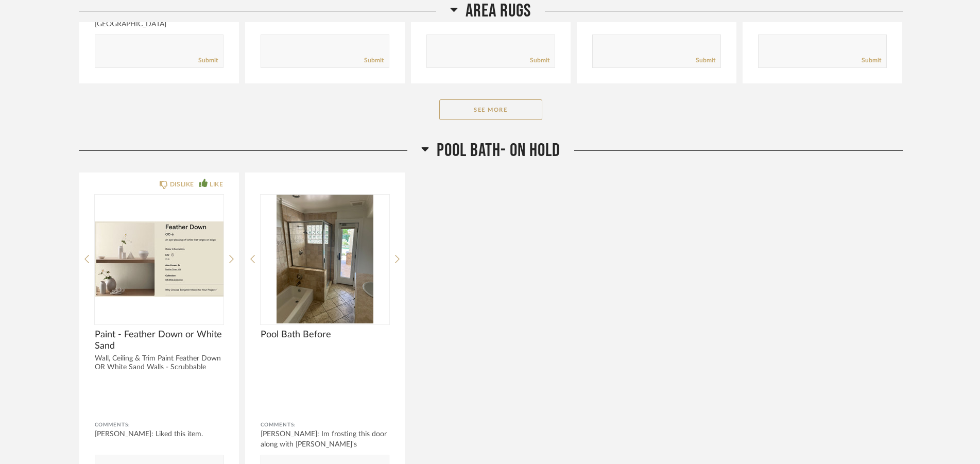
scroll to position [22806, 0]
